Goal: Check status: Check status

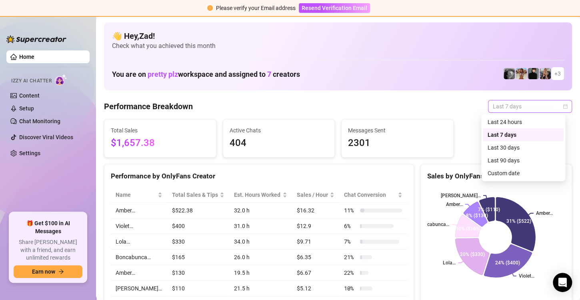
click at [528, 110] on span "Last 7 days" at bounding box center [530, 106] width 74 height 12
click at [510, 173] on div "Custom date" at bounding box center [523, 173] width 71 height 9
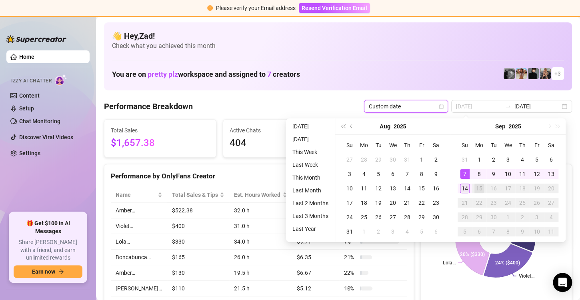
type input "[DATE]"
click at [464, 185] on div "14" at bounding box center [465, 189] width 10 height 10
type input "[DATE]"
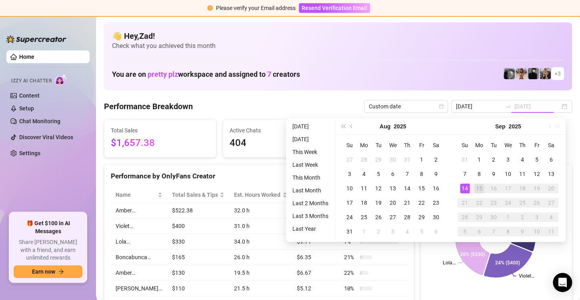
type input "[DATE]"
